Goal: Transaction & Acquisition: Purchase product/service

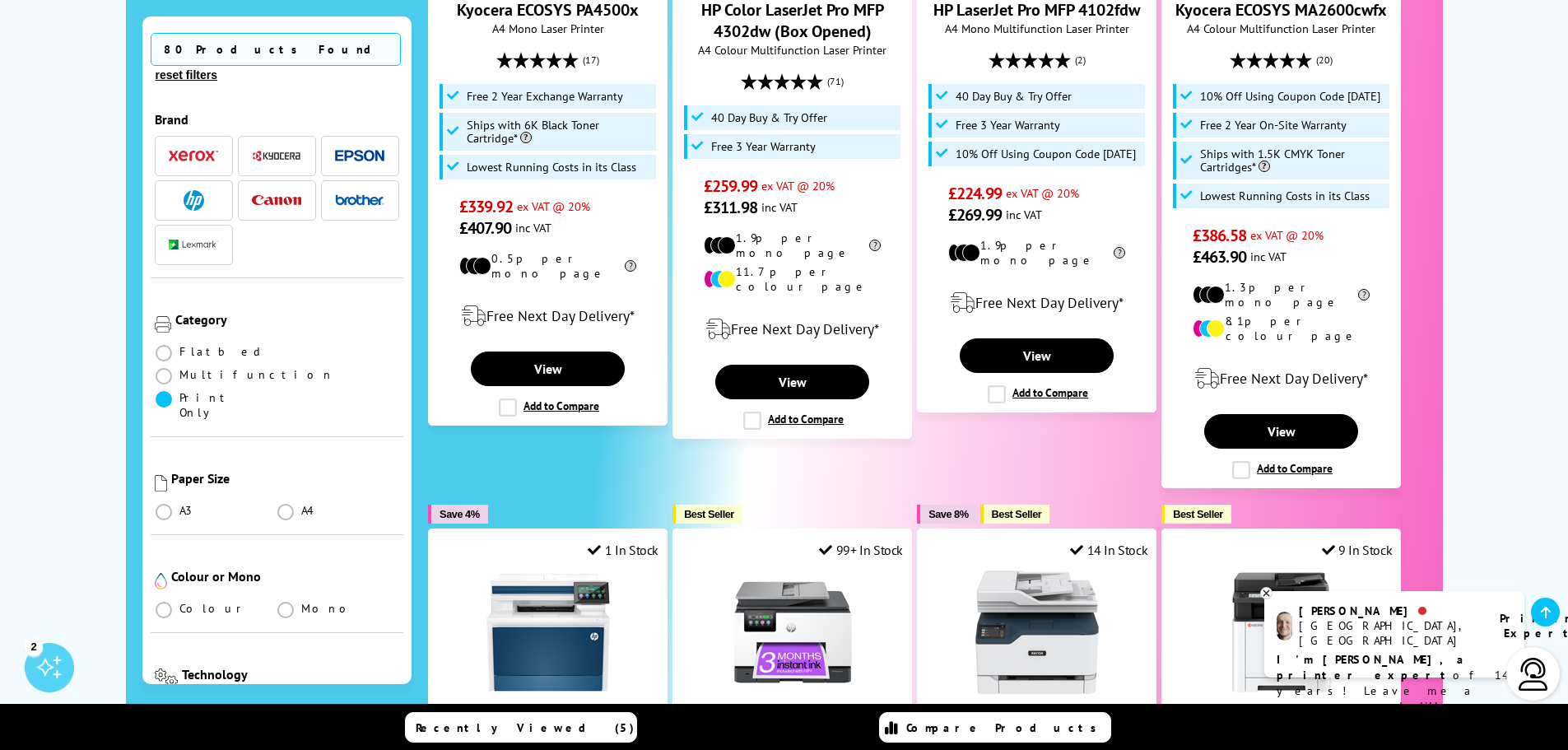
click at [166, 391] on span at bounding box center [163, 399] width 17 height 17
click at [179, 392] on Only "radio" at bounding box center [179, 392] width 0 height 0
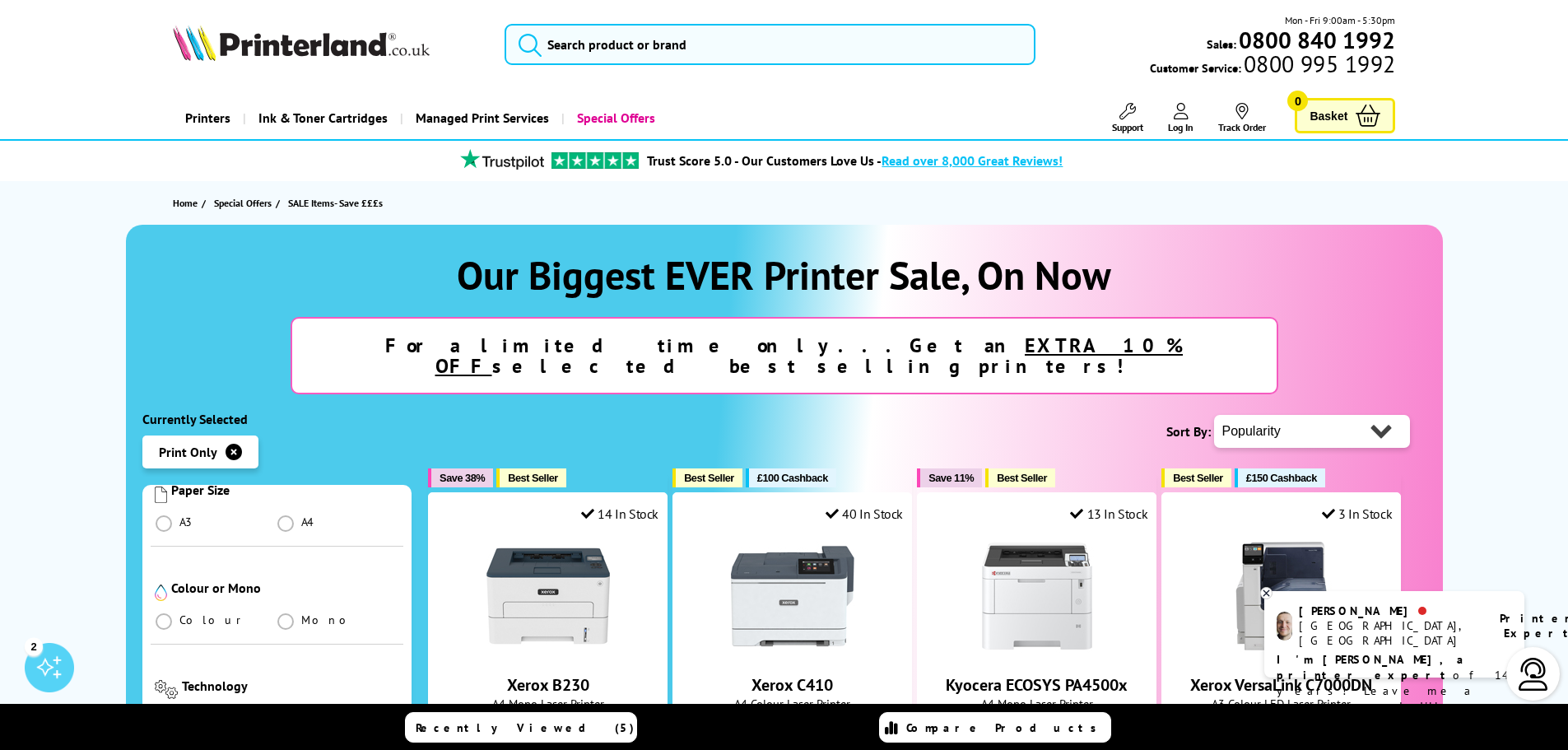
scroll to position [412, 0]
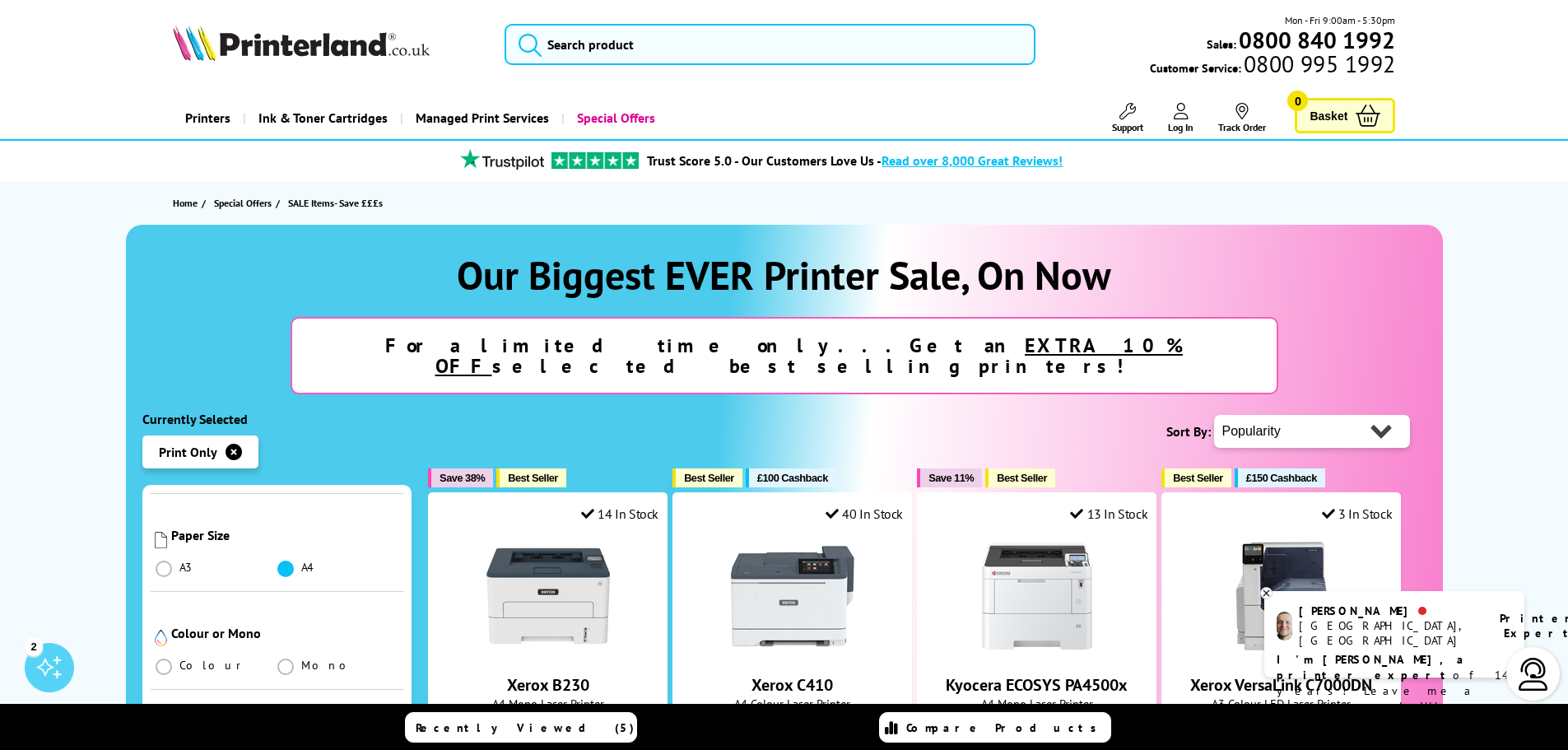
click at [278, 561] on span at bounding box center [286, 569] width 17 height 17
click at [301, 562] on input "radio" at bounding box center [301, 562] width 0 height 0
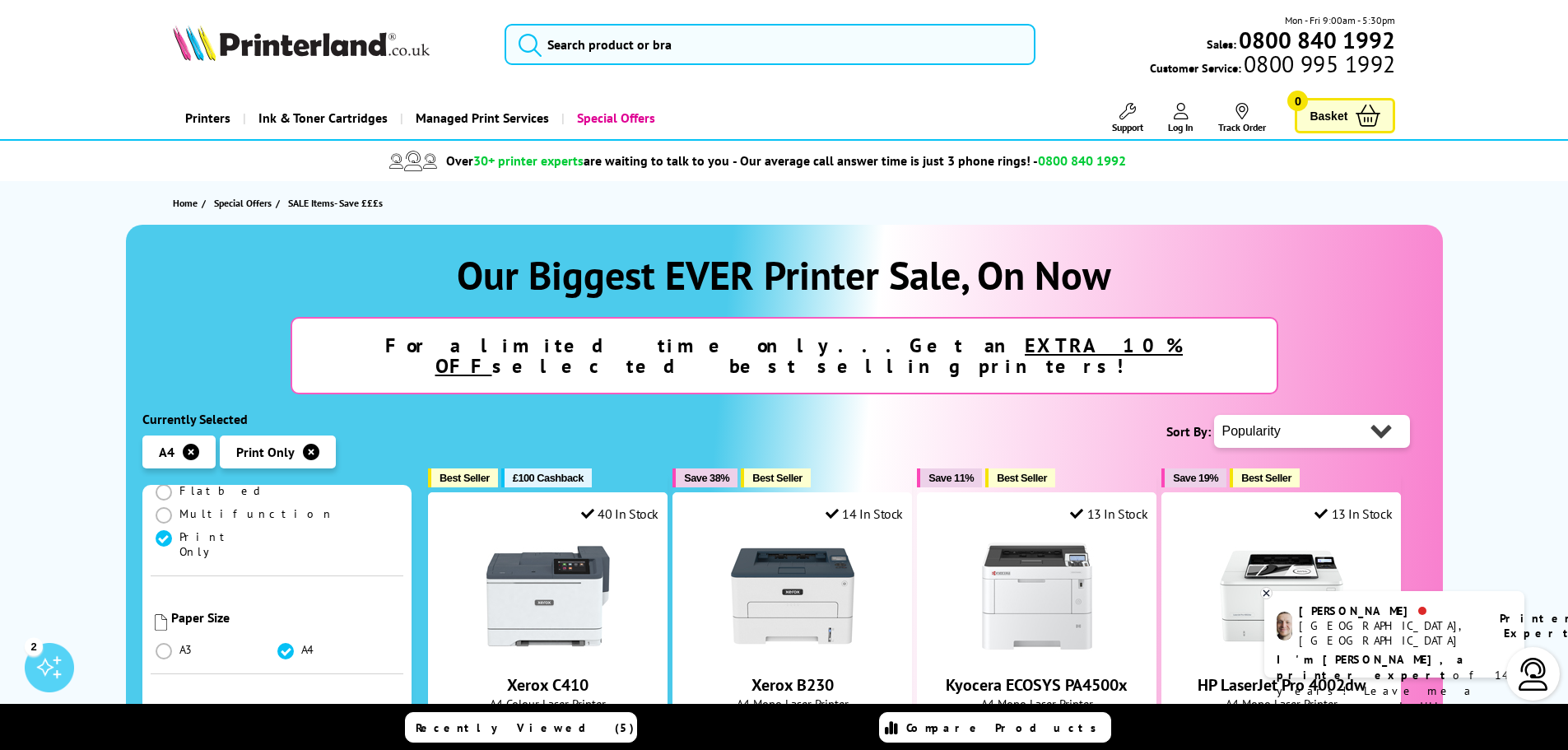
scroll to position [493, 0]
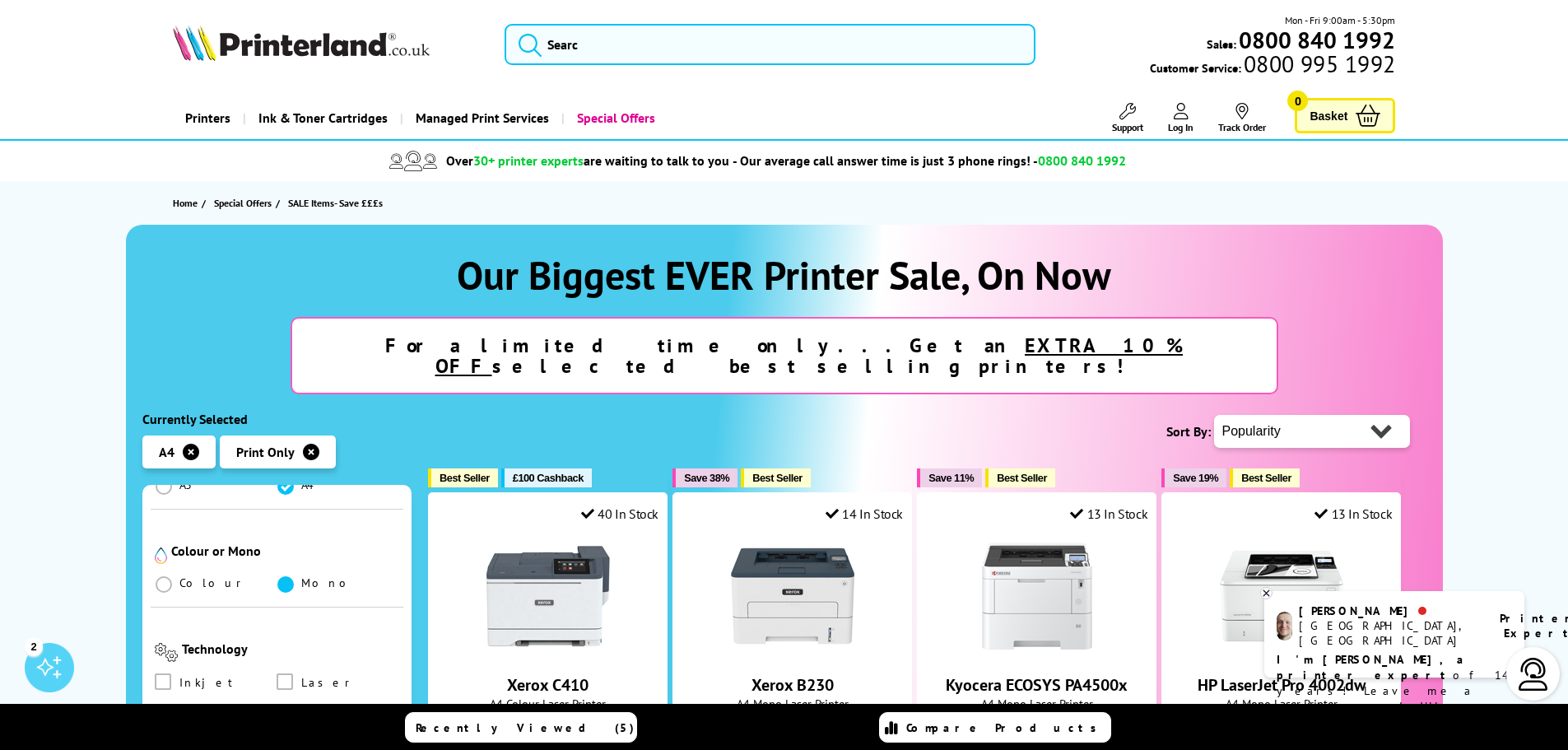
click at [289, 576] on span at bounding box center [286, 584] width 17 height 17
click at [301, 578] on input "radio" at bounding box center [301, 578] width 0 height 0
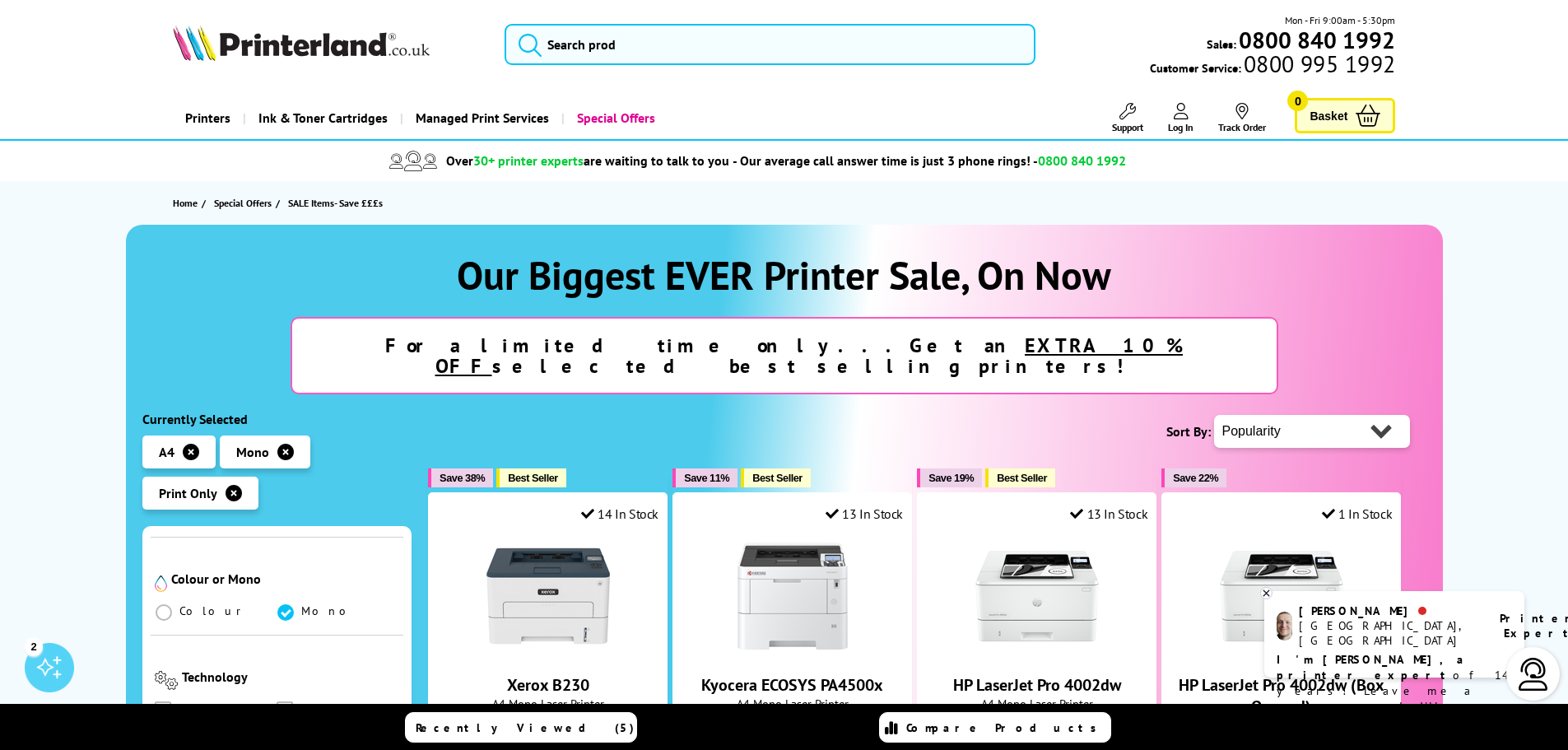
scroll to position [576, 0]
click at [285, 632] on span at bounding box center [285, 640] width 17 height 17
click at [301, 635] on input "checkbox" at bounding box center [301, 635] width 0 height 0
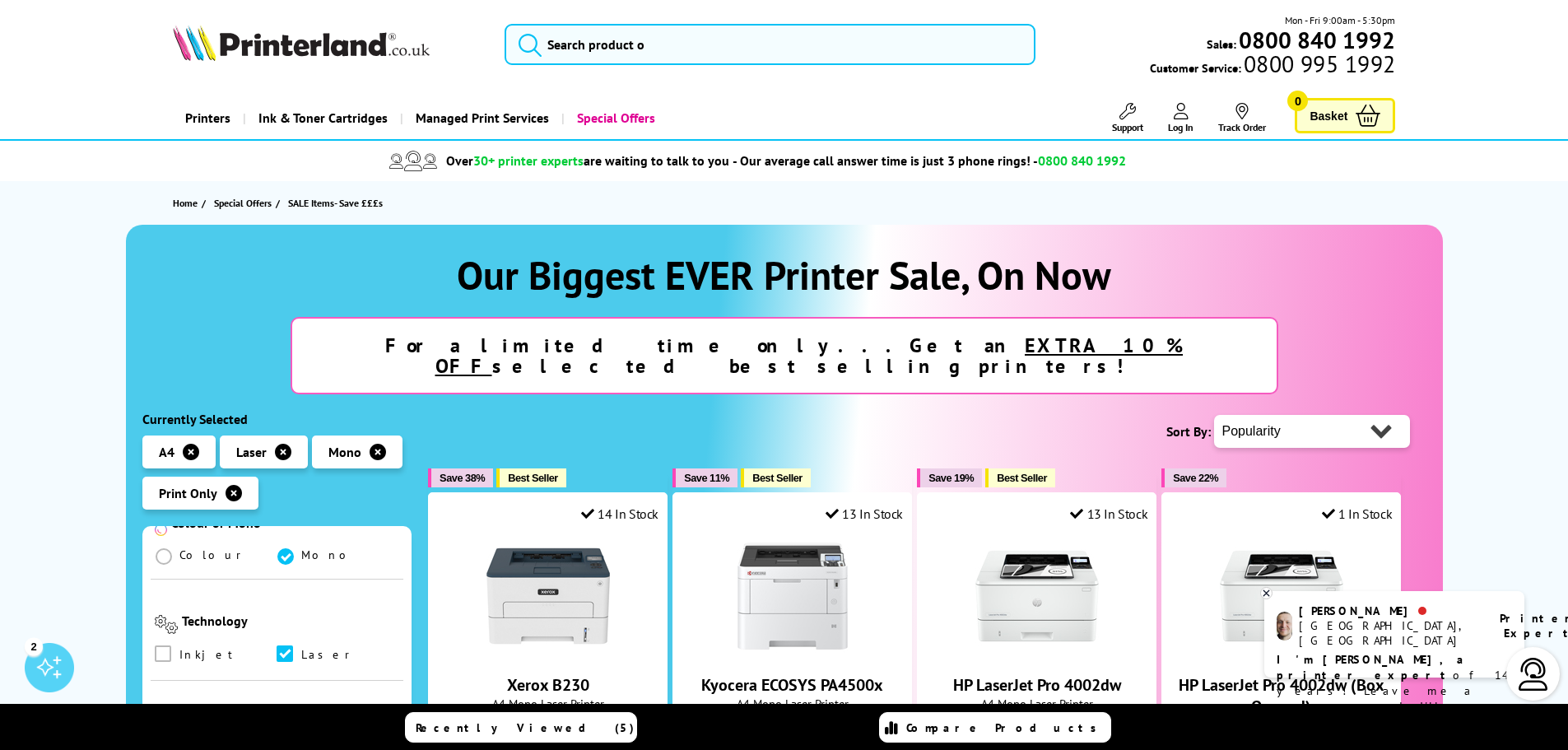
scroll to position [576, 0]
click at [168, 733] on span at bounding box center [162, 741] width 17 height 17
click at [178, 736] on input "checkbox" at bounding box center [178, 736] width 0 height 0
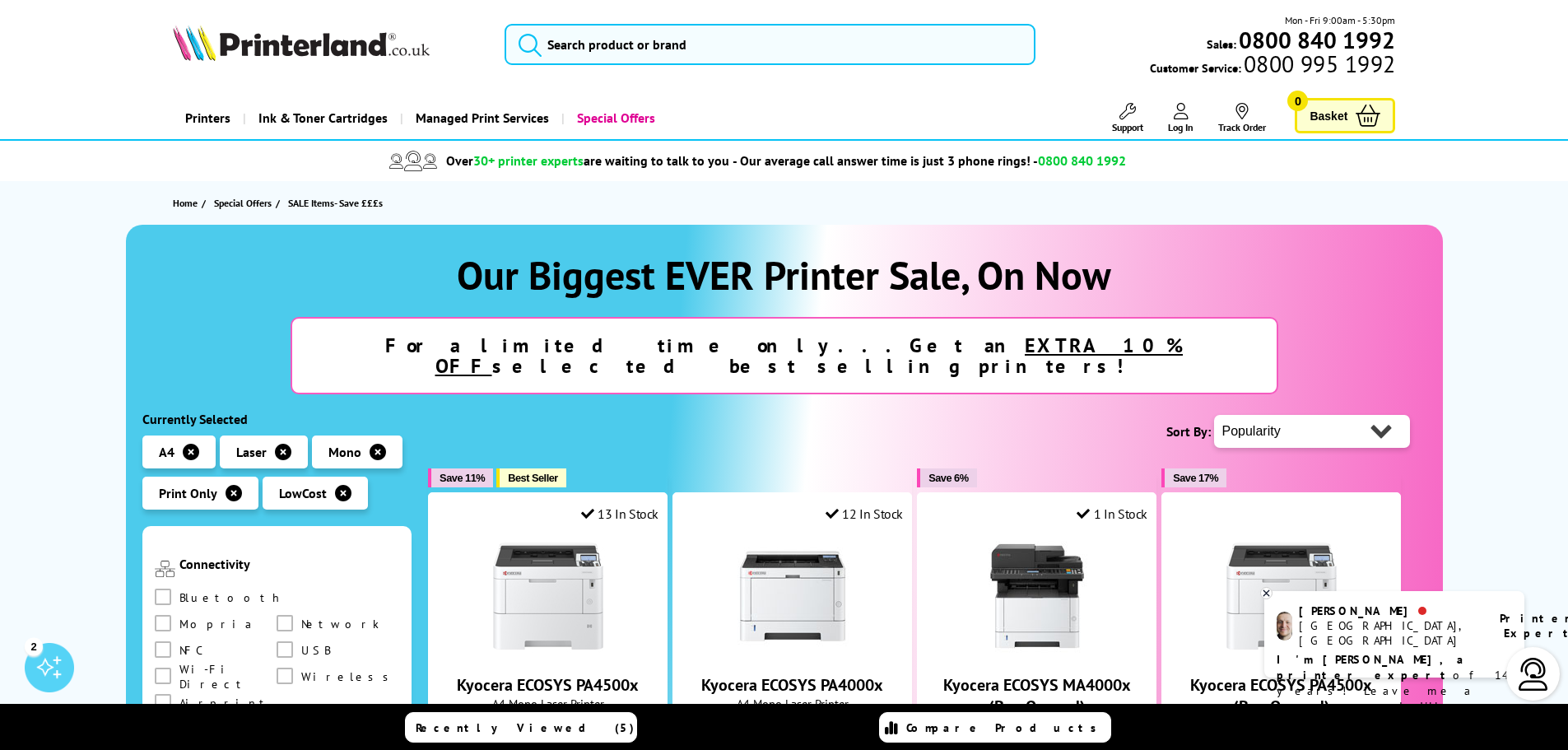
scroll to position [823, 0]
click at [277, 667] on span at bounding box center [285, 675] width 17 height 17
click at [301, 669] on input "checkbox" at bounding box center [301, 669] width 0 height 0
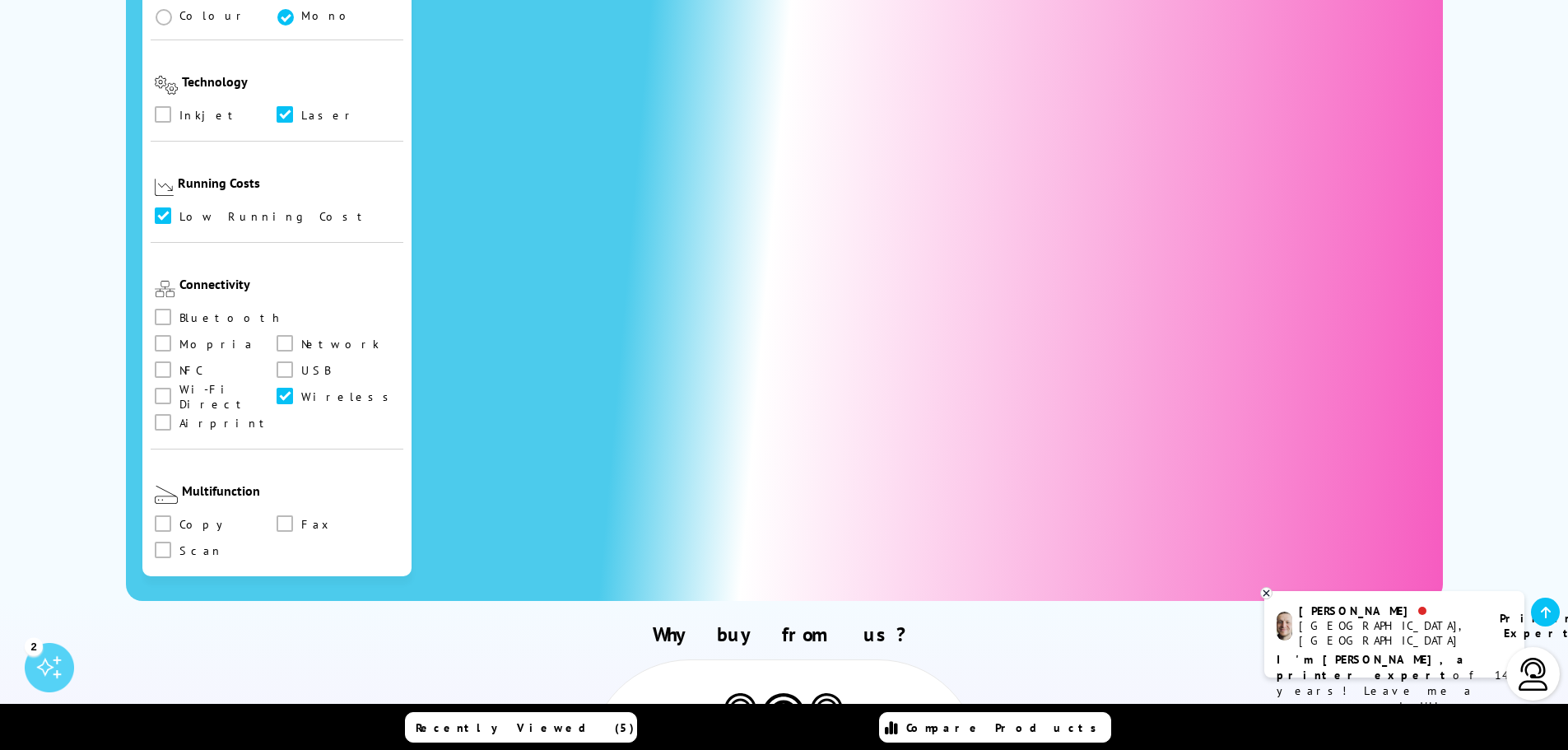
scroll to position [442, 0]
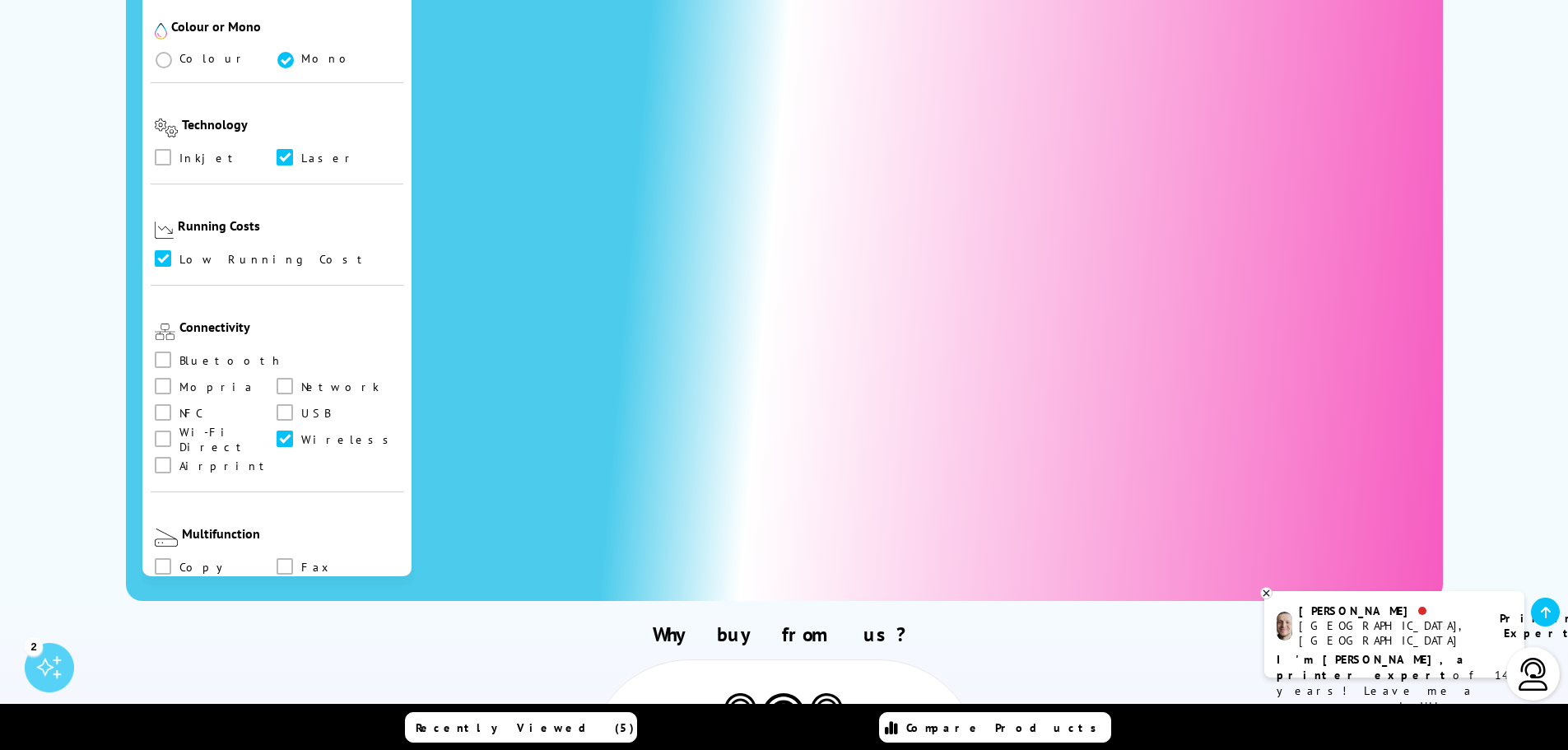
click at [156, 250] on span at bounding box center [162, 258] width 17 height 17
click at [178, 253] on input "checkbox" at bounding box center [178, 253] width 0 height 0
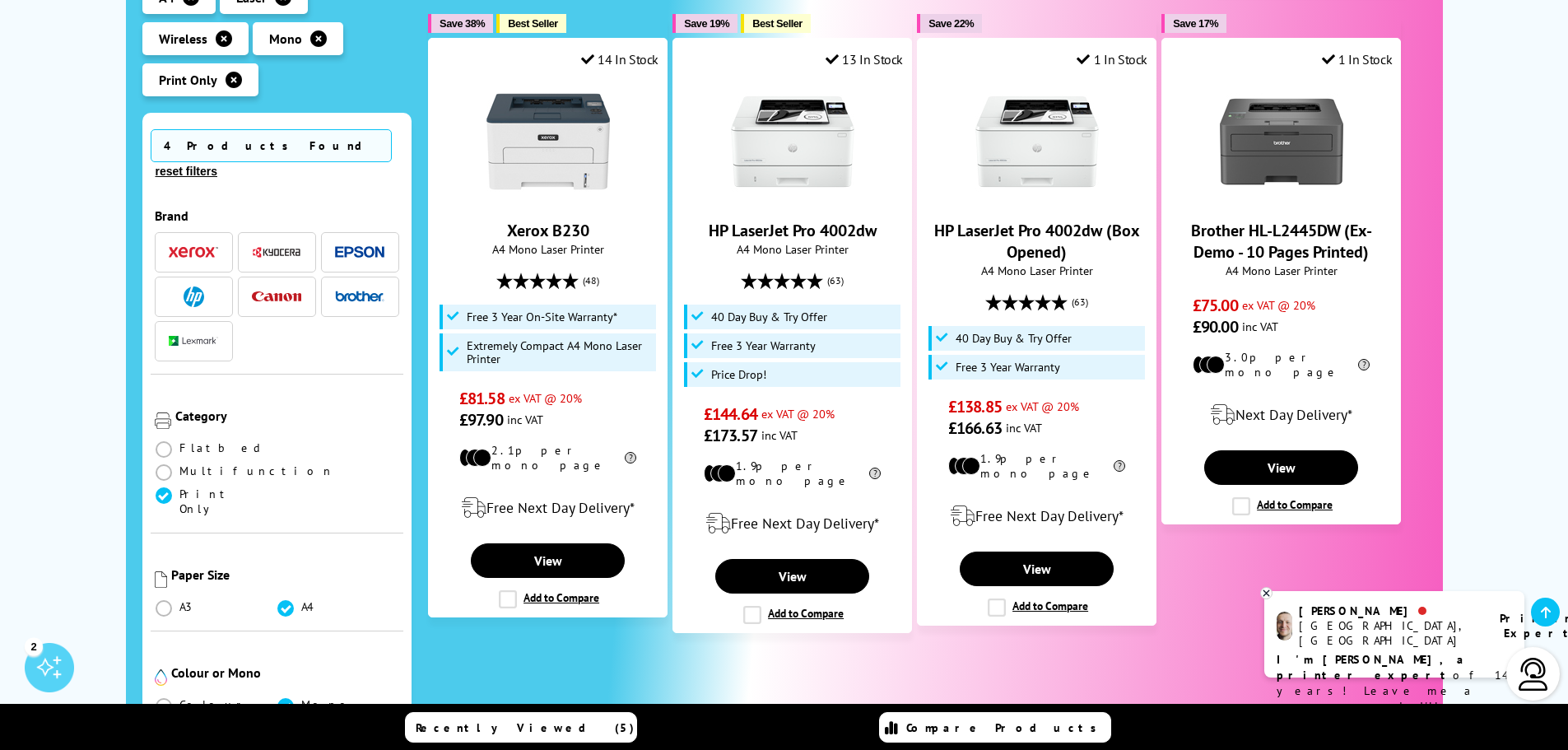
scroll to position [412, 0]
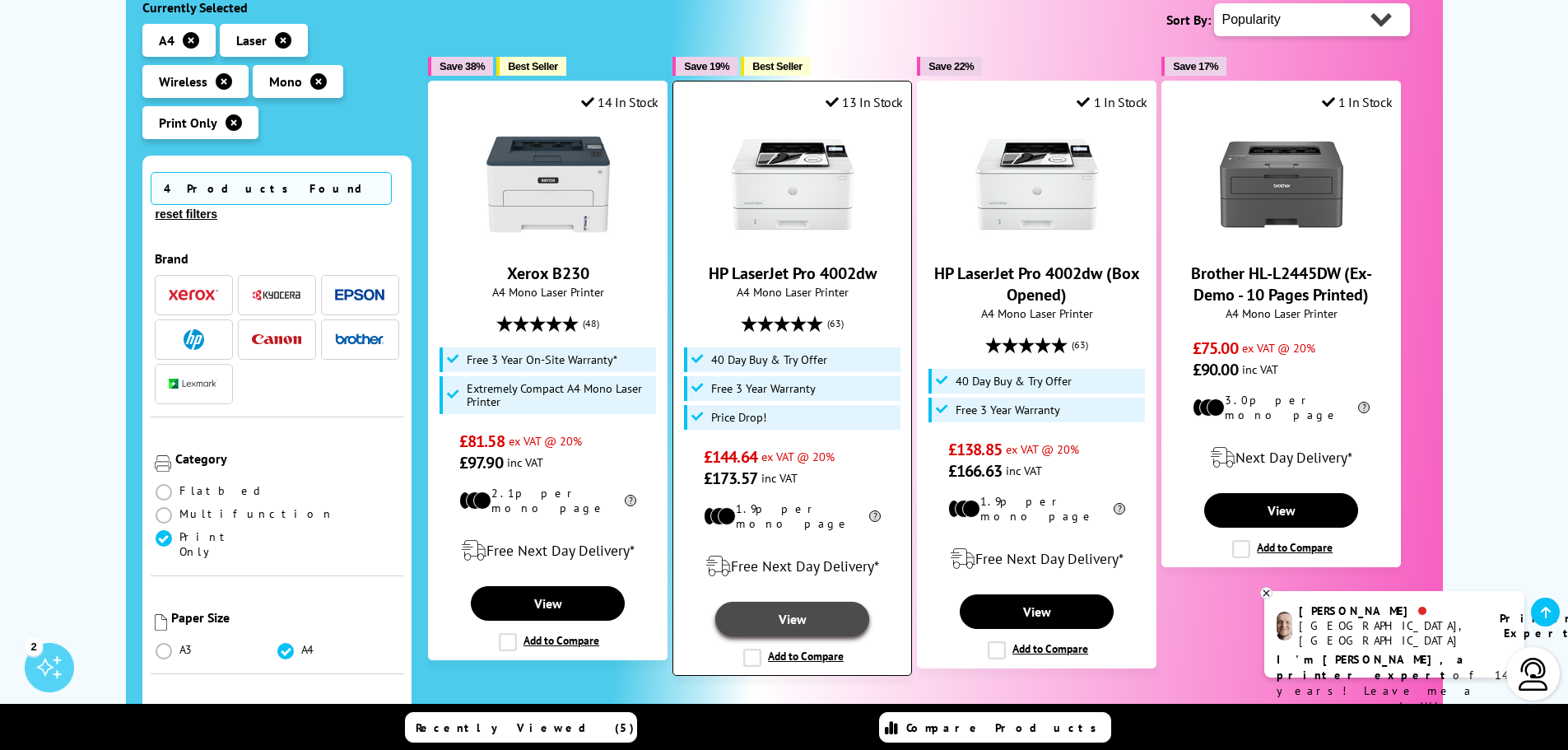
click at [826, 602] on link "View" at bounding box center [792, 619] width 154 height 35
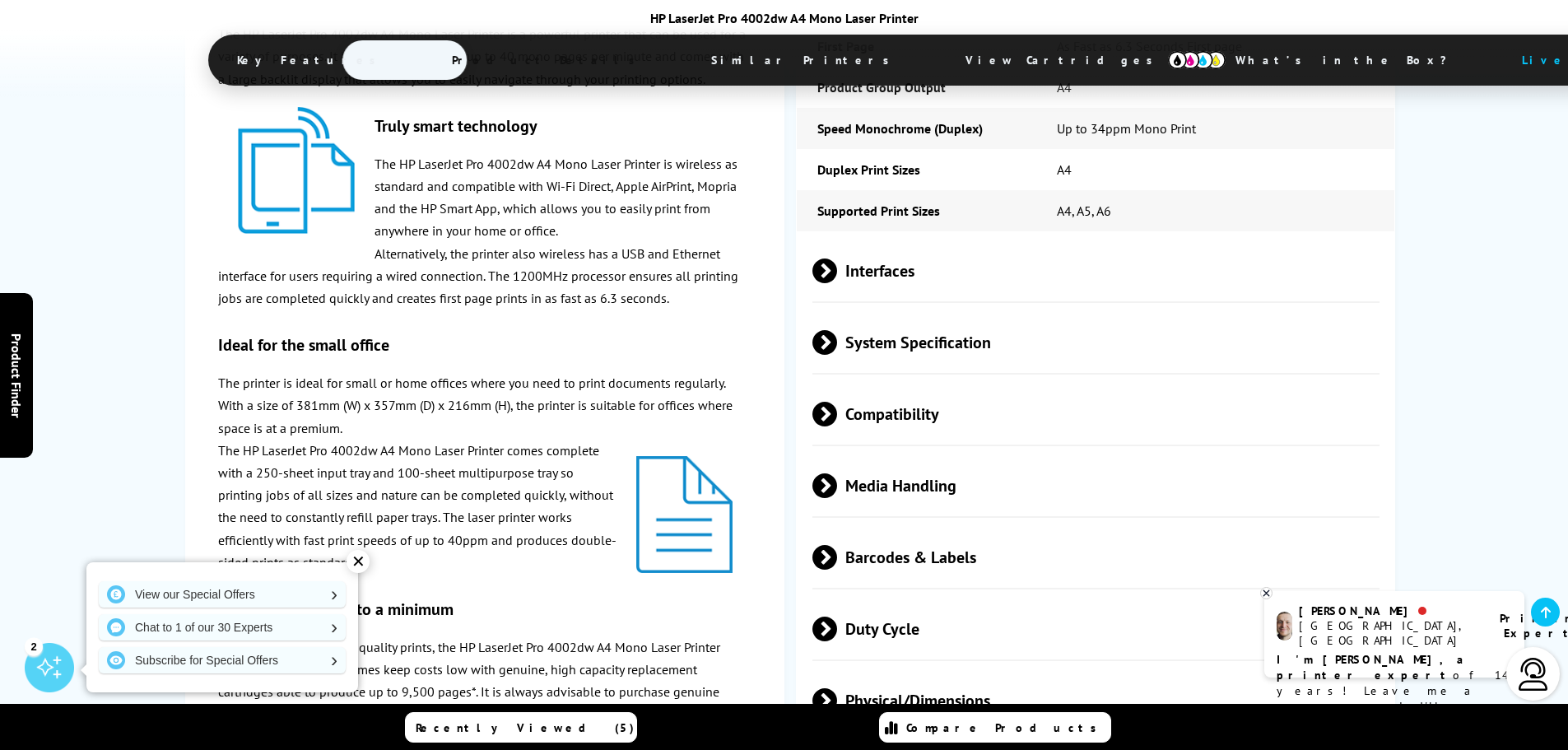
scroll to position [2634, 0]
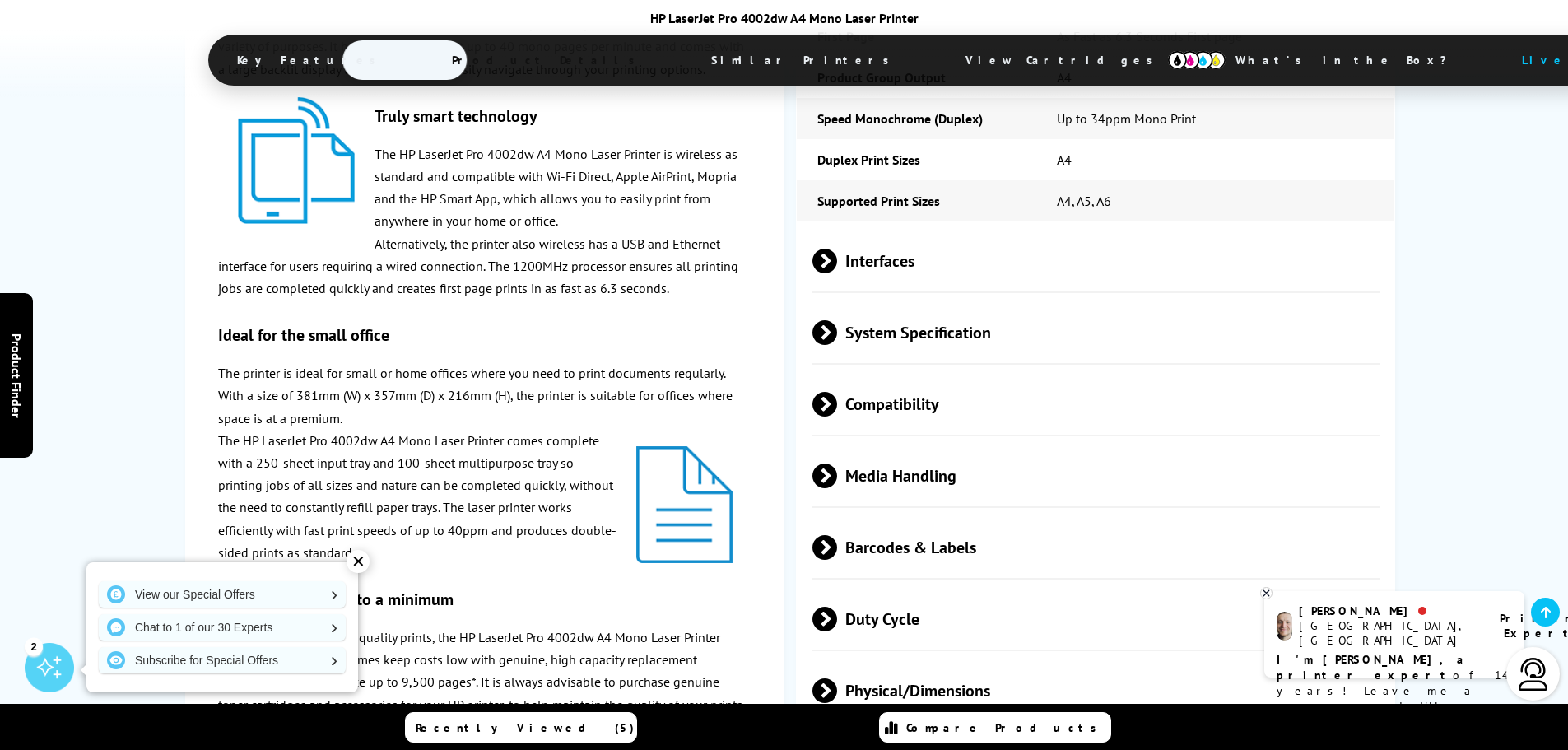
click at [959, 659] on span "Physical/Dimensions" at bounding box center [1096, 691] width 568 height 62
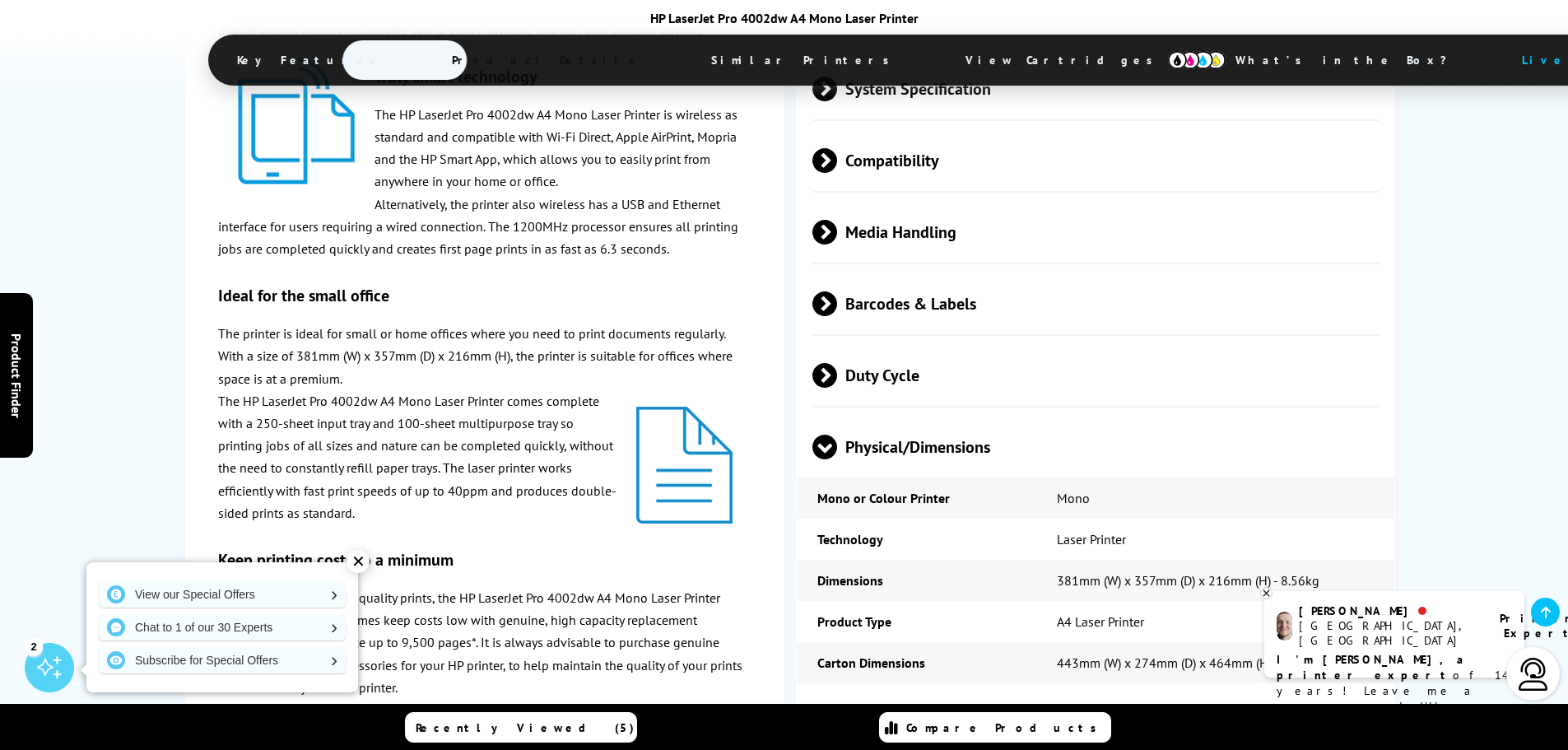
scroll to position [2881, 0]
